Goal: Communication & Community: Answer question/provide support

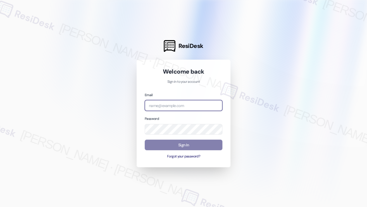
click at [181, 105] on input "email" at bounding box center [184, 105] width 78 height 11
type input "automated-surveys-kcb_mmi-[PERSON_NAME].[PERSON_NAME]@kcb_[DOMAIN_NAME]"
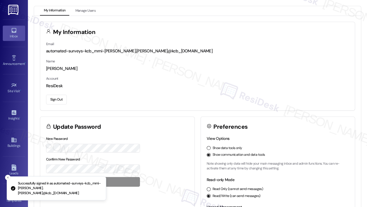
click at [14, 29] on icon at bounding box center [14, 30] width 6 height 6
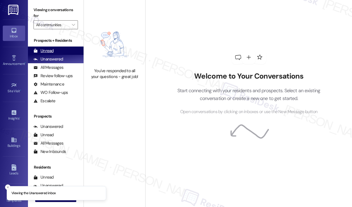
click at [49, 53] on div "Unread" at bounding box center [43, 51] width 20 height 6
